Goal: Transaction & Acquisition: Register for event/course

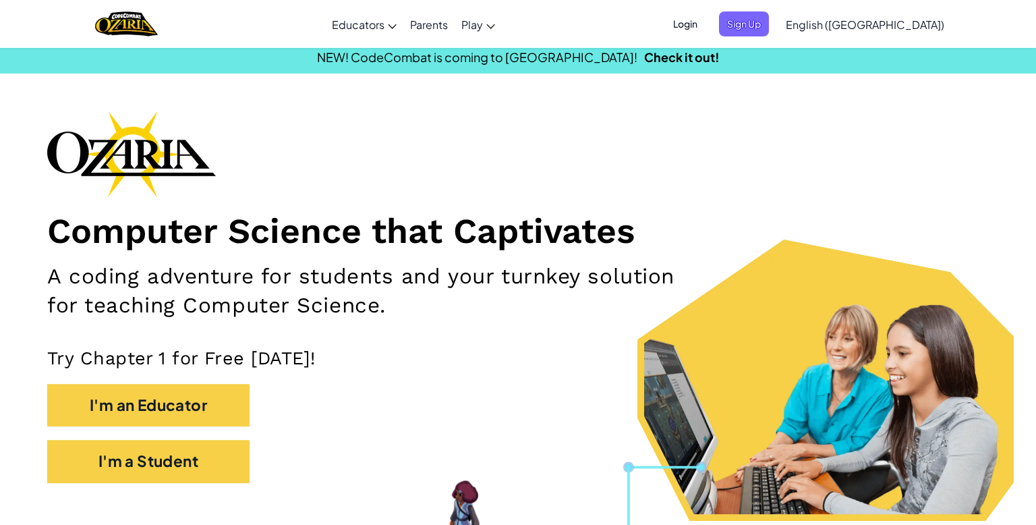
click at [706, 28] on span "Login" at bounding box center [685, 23] width 40 height 25
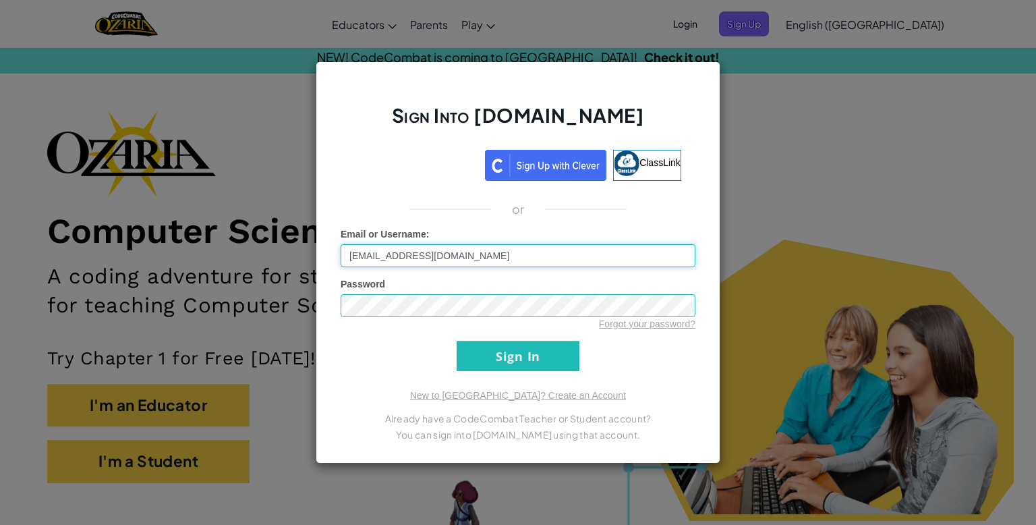
click at [407, 256] on input "[EMAIL_ADDRESS][DOMAIN_NAME]" at bounding box center [518, 255] width 355 height 23
click at [412, 258] on input "[EMAIL_ADDRESS][DOMAIN_NAME]" at bounding box center [518, 255] width 355 height 23
click at [413, 259] on input "[EMAIL_ADDRESS][DOMAIN_NAME]" at bounding box center [518, 255] width 355 height 23
type input "[EMAIL_ADDRESS][DOMAIN_NAME]"
click at [457, 341] on input "Sign In" at bounding box center [518, 356] width 123 height 30
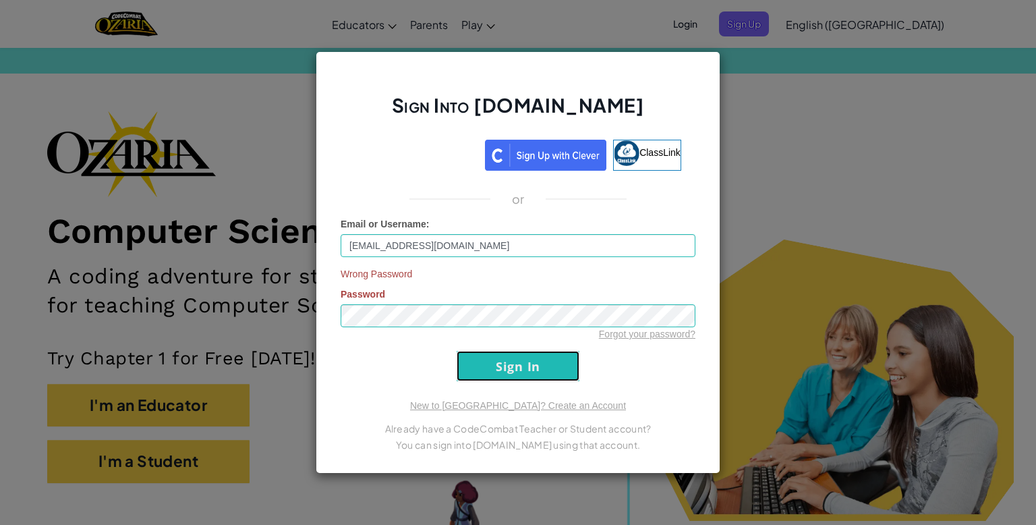
click at [505, 373] on input "Sign In" at bounding box center [518, 366] width 123 height 30
click at [316, 312] on div "Sign Into [DOMAIN_NAME] ClassLink or Email or Username : [EMAIL_ADDRESS][DOMAIN…" at bounding box center [518, 262] width 405 height 422
click at [457, 351] on input "Sign In" at bounding box center [518, 366] width 123 height 30
click at [329, 310] on div "Sign Into [DOMAIN_NAME] ClassLink or Email or Username : [EMAIL_ADDRESS][DOMAIN…" at bounding box center [518, 262] width 405 height 422
click at [612, 338] on link "Forgot your password?" at bounding box center [647, 334] width 96 height 11
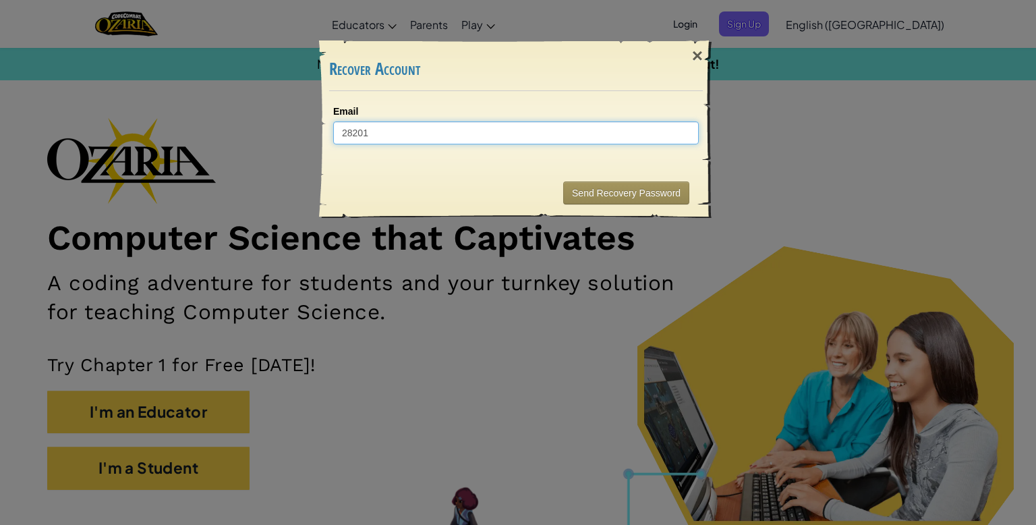
type input "282012"
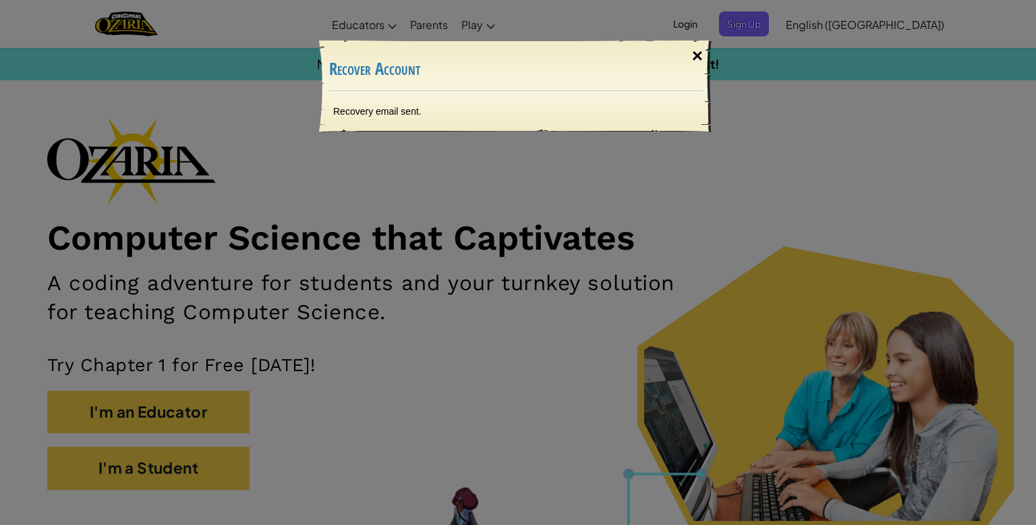
click at [701, 53] on div "×" at bounding box center [697, 55] width 31 height 39
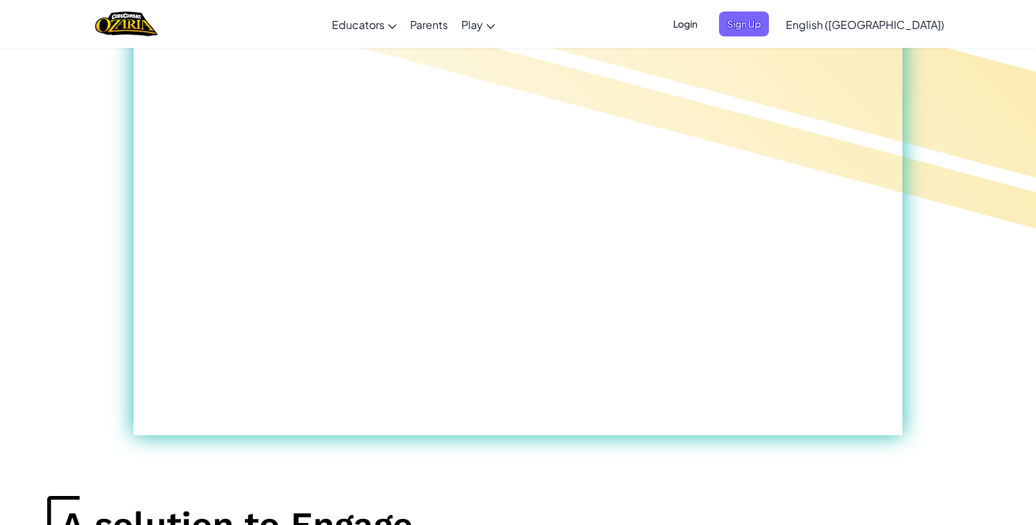
scroll to position [756, 0]
click at [769, 35] on span "Sign Up" at bounding box center [744, 23] width 50 height 25
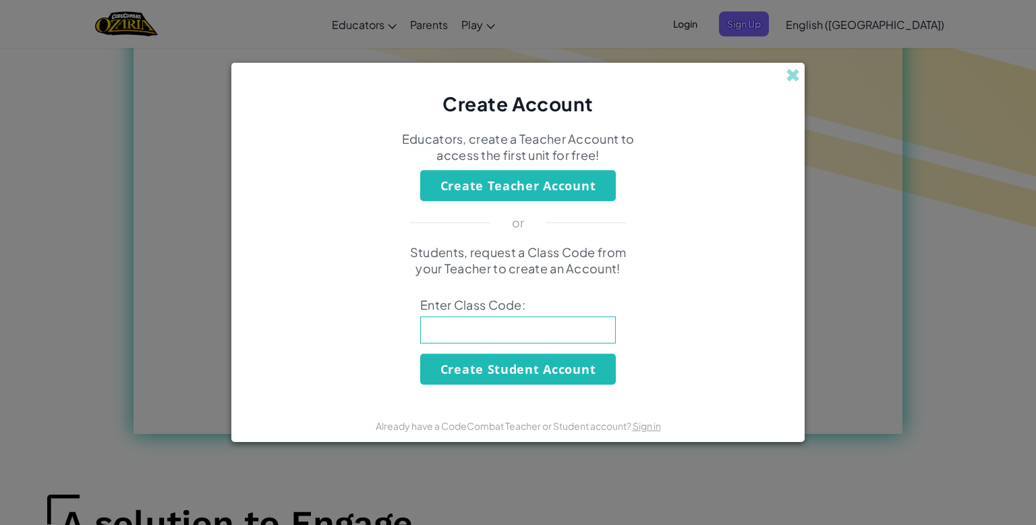
drag, startPoint x: 716, startPoint y: 101, endPoint x: 787, endPoint y: 109, distance: 71.3
click at [746, 93] on div "Create Account" at bounding box center [518, 90] width 574 height 55
click at [476, 326] on input at bounding box center [518, 329] width 196 height 27
type input "gregal"
click button "Create Student Account" at bounding box center [518, 369] width 196 height 31
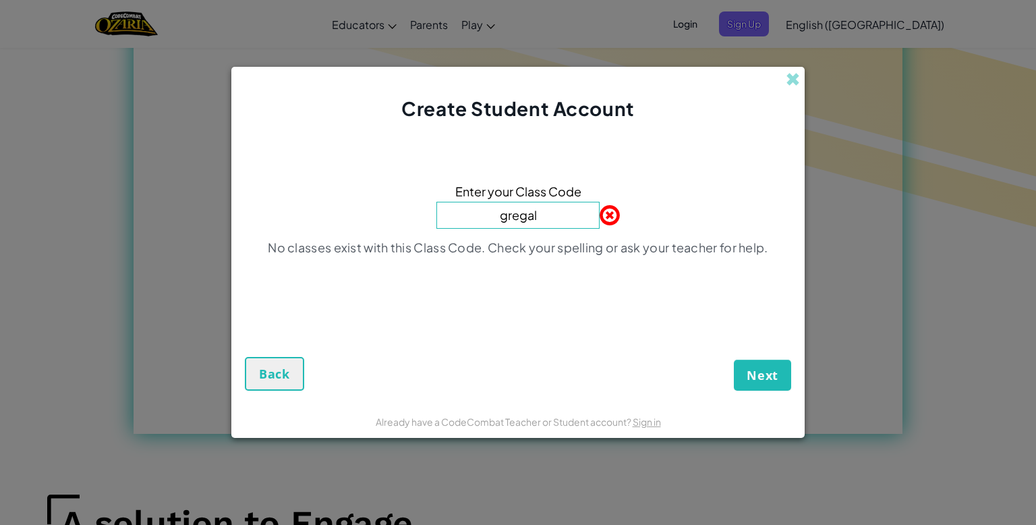
click at [588, 202] on input "gregal" at bounding box center [518, 215] width 163 height 27
type input "g"
type input "Gregal"
click at [734, 360] on button "Next" at bounding box center [762, 375] width 57 height 31
click at [281, 383] on button "Back" at bounding box center [274, 374] width 59 height 34
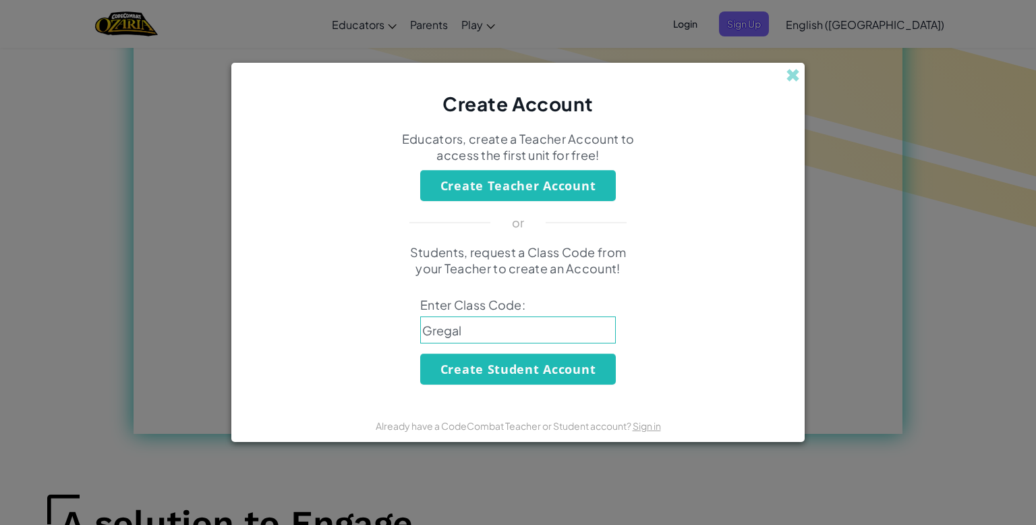
click at [281, 383] on div "Students, request a Class Code from your Teacher to create an Account! Enter Cl…" at bounding box center [518, 314] width 547 height 140
click at [599, 179] on button "Create Teacher Account" at bounding box center [518, 185] width 196 height 31
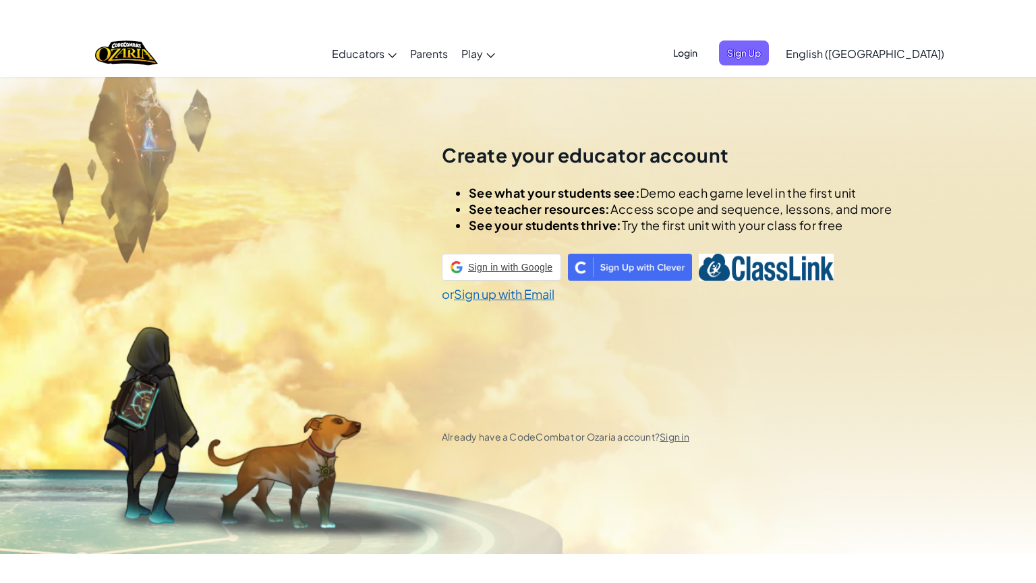
scroll to position [47, 0]
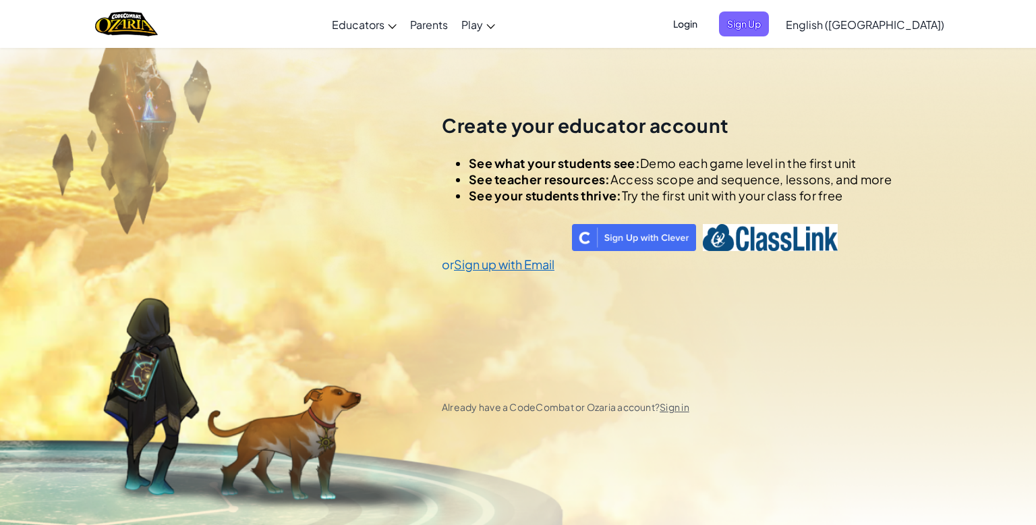
click at [706, 20] on span "Login" at bounding box center [685, 23] width 40 height 25
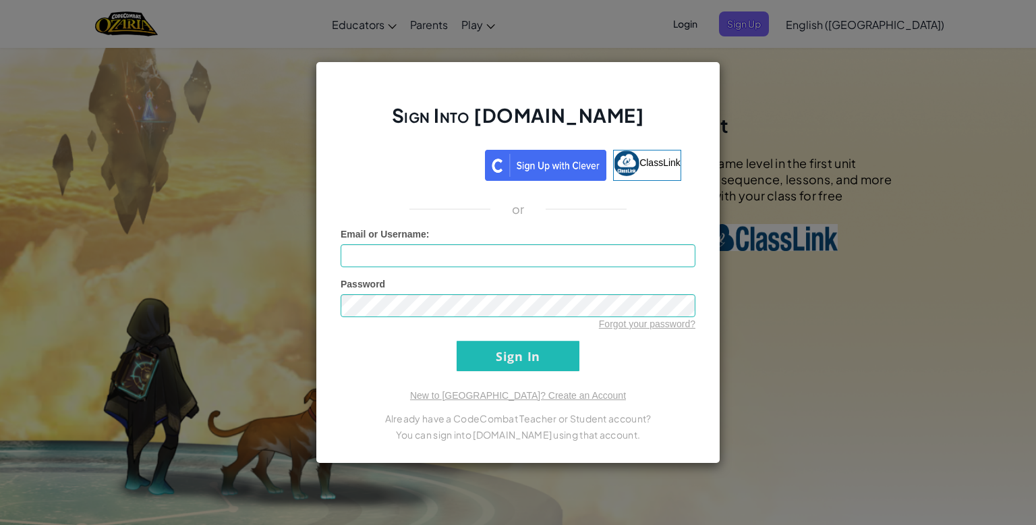
drag, startPoint x: 1036, startPoint y: 8, endPoint x: 1035, endPoint y: 18, distance: 10.1
click at [1015, 11] on div "Sign Into [DOMAIN_NAME] ClassLink or Unknown Error Email or Username : Password…" at bounding box center [518, 262] width 1036 height 525
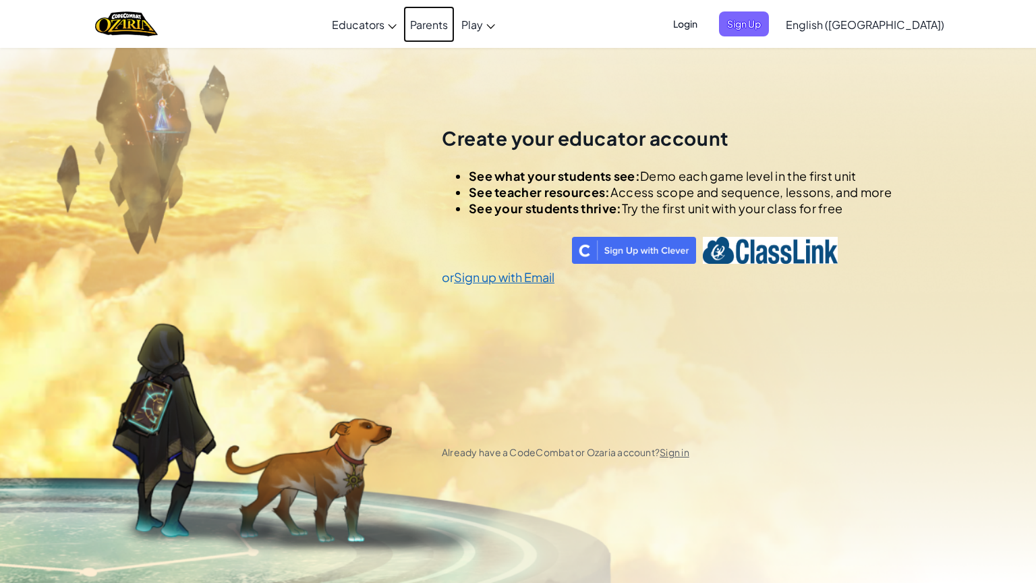
click at [455, 24] on link "Parents" at bounding box center [429, 24] width 51 height 36
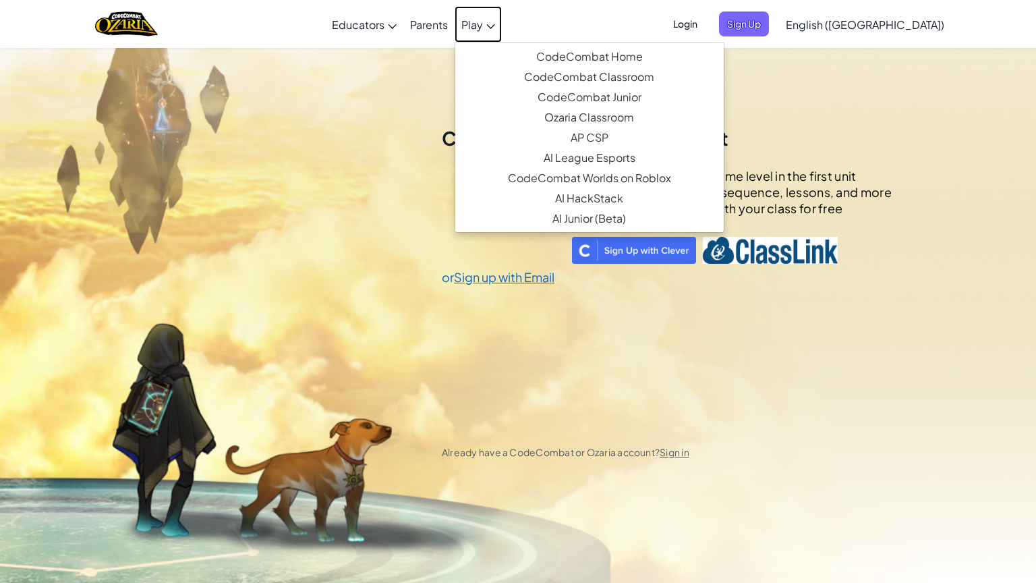
click at [483, 24] on span "Play" at bounding box center [473, 25] width 22 height 14
